Goal: Transaction & Acquisition: Purchase product/service

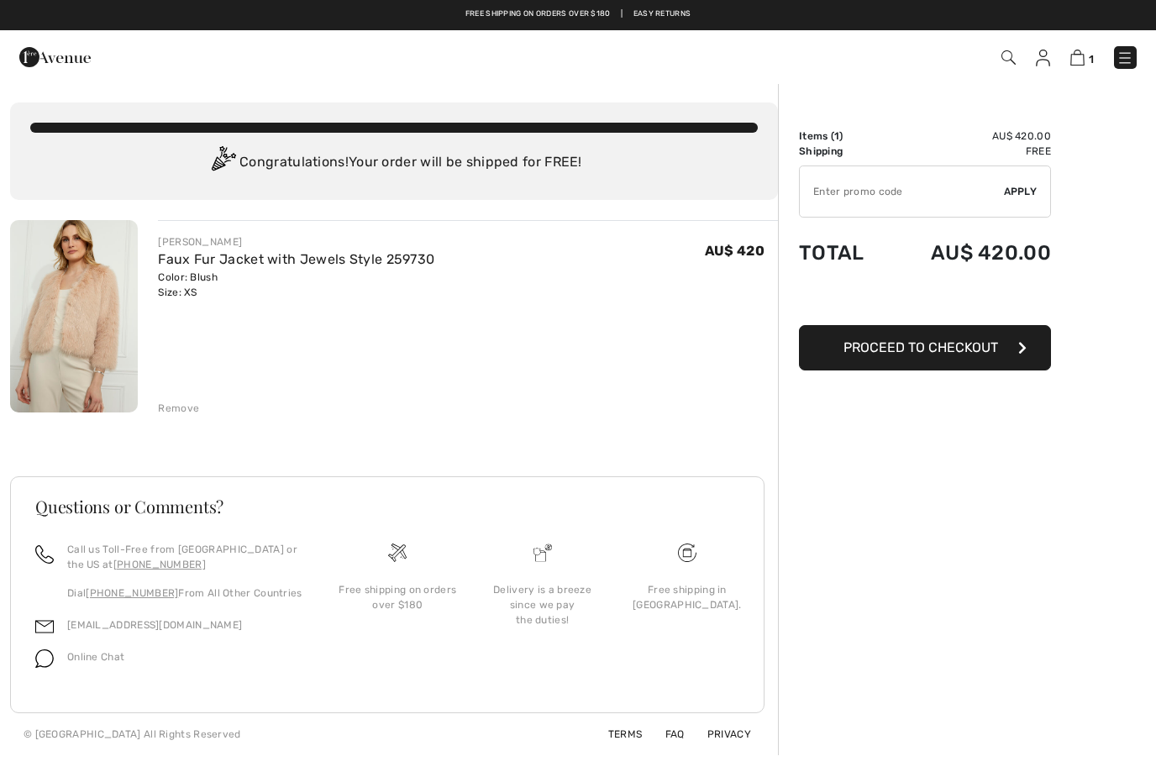
click at [308, 332] on div "FRANK LYMAN Faux Fur Jacket with Jewels Style 259730 Color: Blush Size: XS Fina…" at bounding box center [468, 318] width 620 height 196
click at [118, 309] on img at bounding box center [74, 316] width 128 height 192
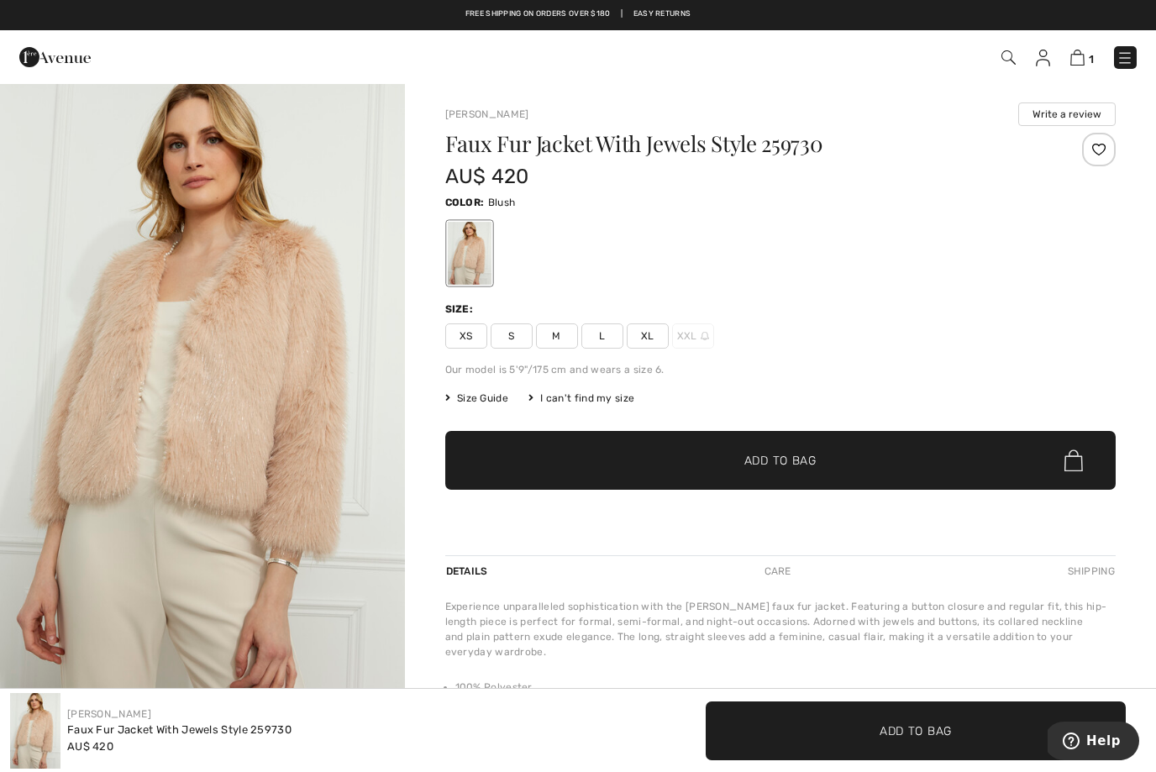
click at [243, 403] on img "1 / 4" at bounding box center [202, 386] width 405 height 608
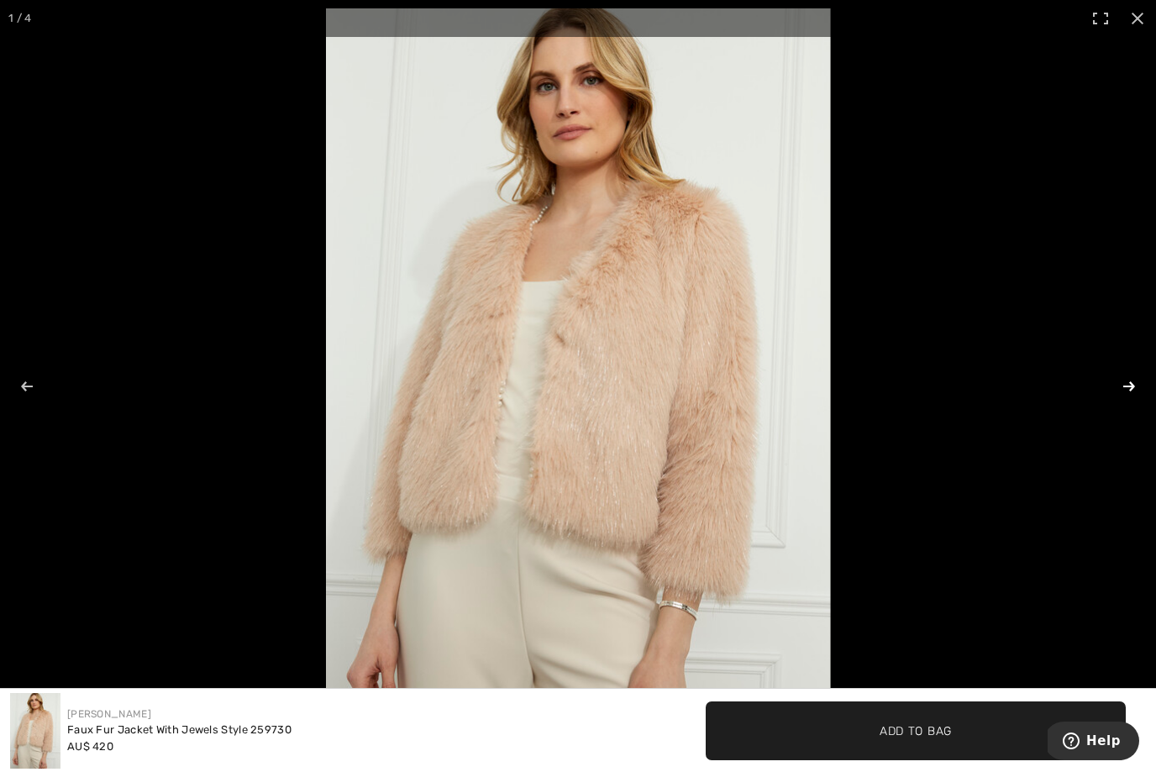
click at [1134, 388] on button at bounding box center [1118, 387] width 59 height 84
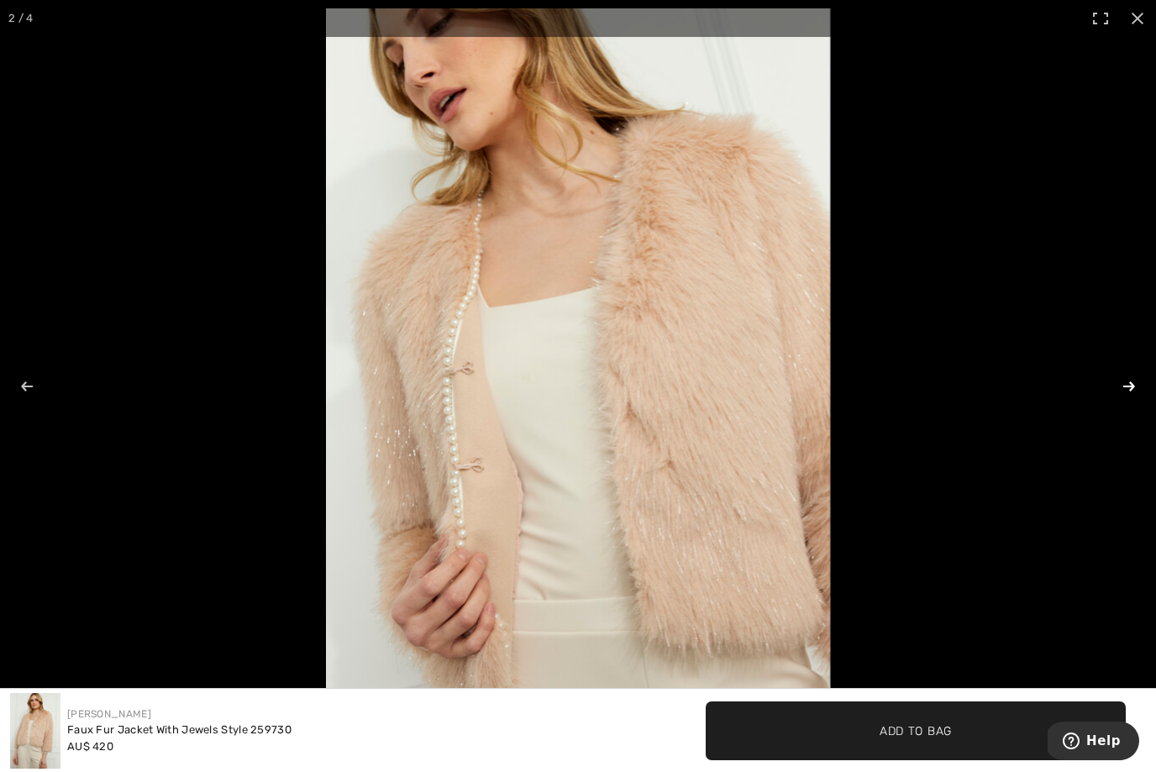
click at [1130, 385] on button at bounding box center [1118, 387] width 59 height 84
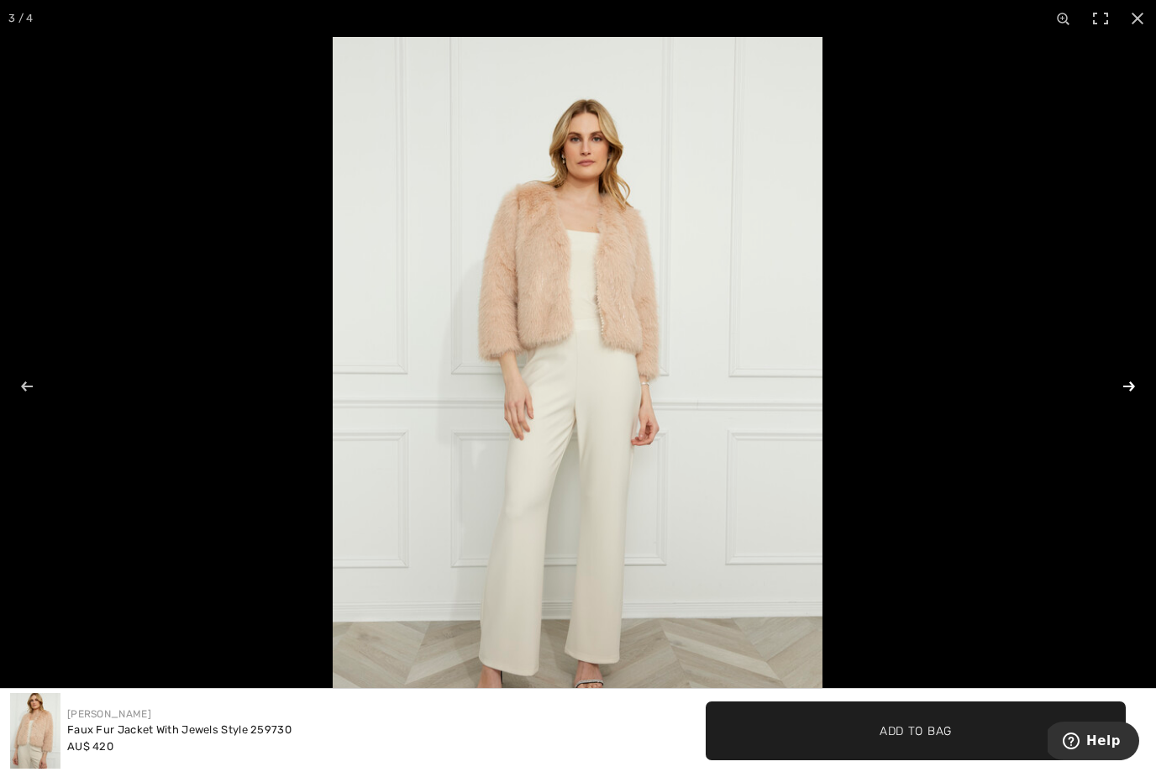
click at [1129, 383] on button at bounding box center [1118, 387] width 59 height 84
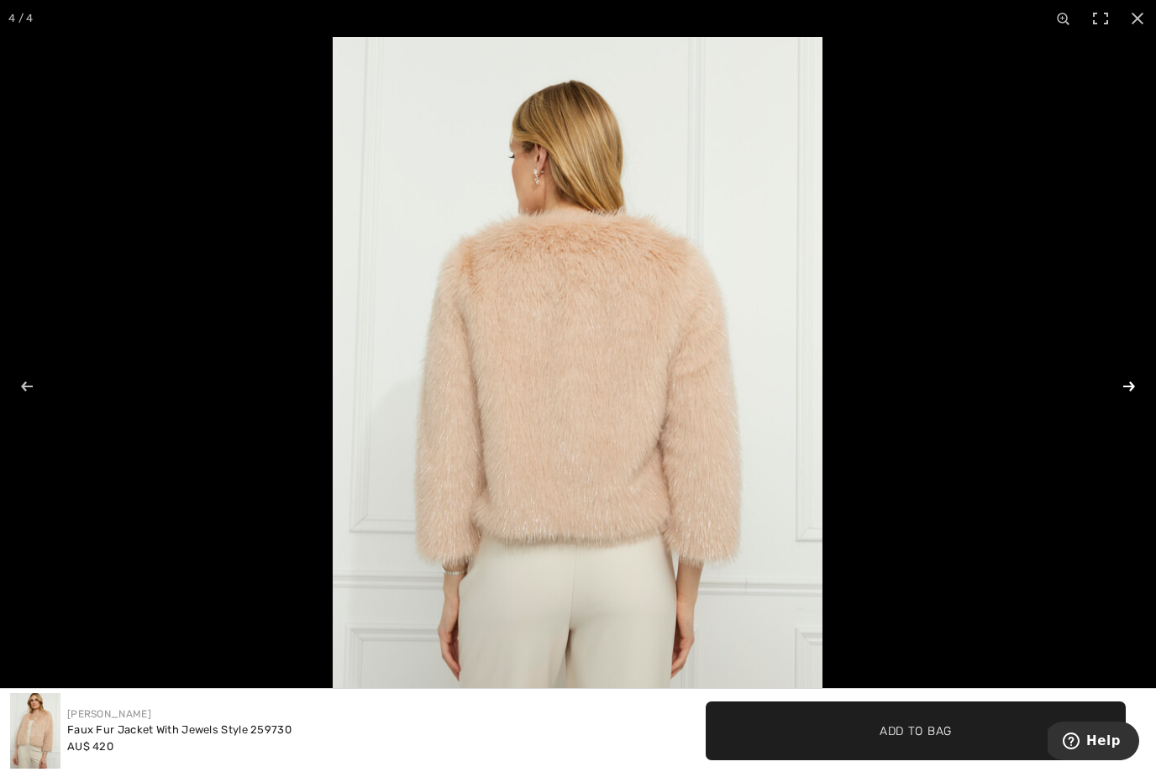
click at [1129, 382] on button at bounding box center [1118, 387] width 59 height 84
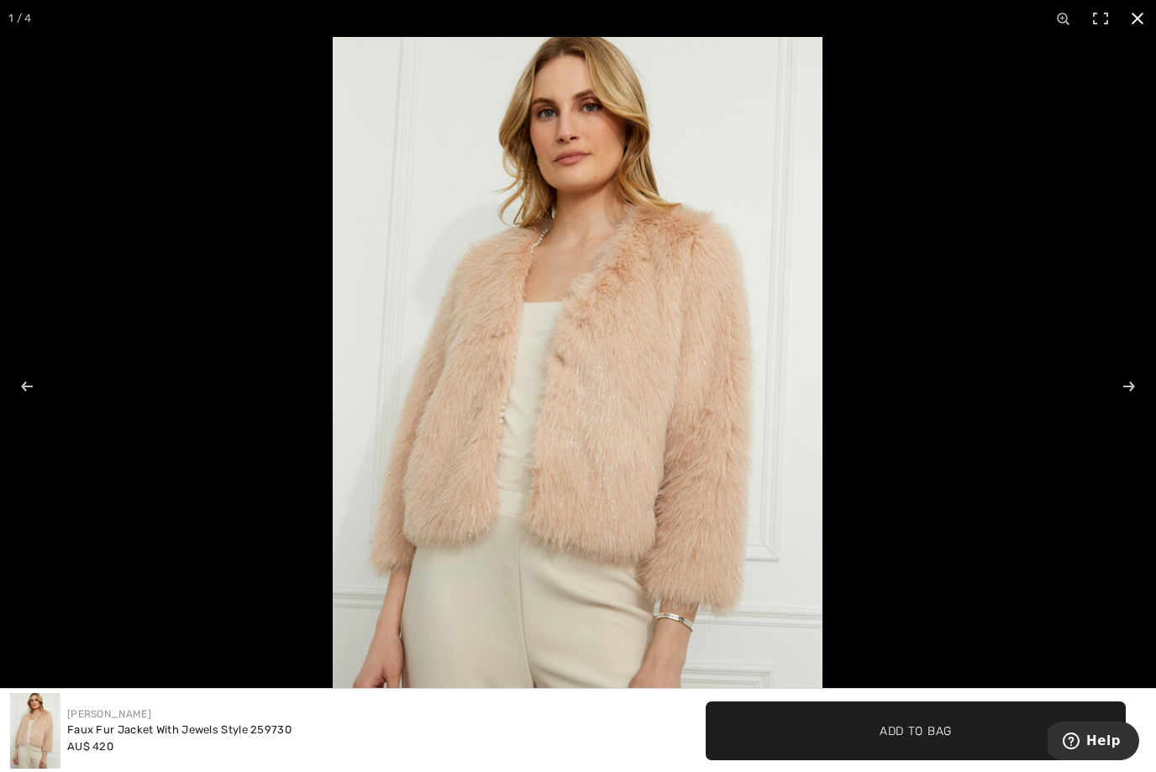
click at [1141, 14] on button at bounding box center [1137, 18] width 37 height 37
